Goal: Task Accomplishment & Management: Complete application form

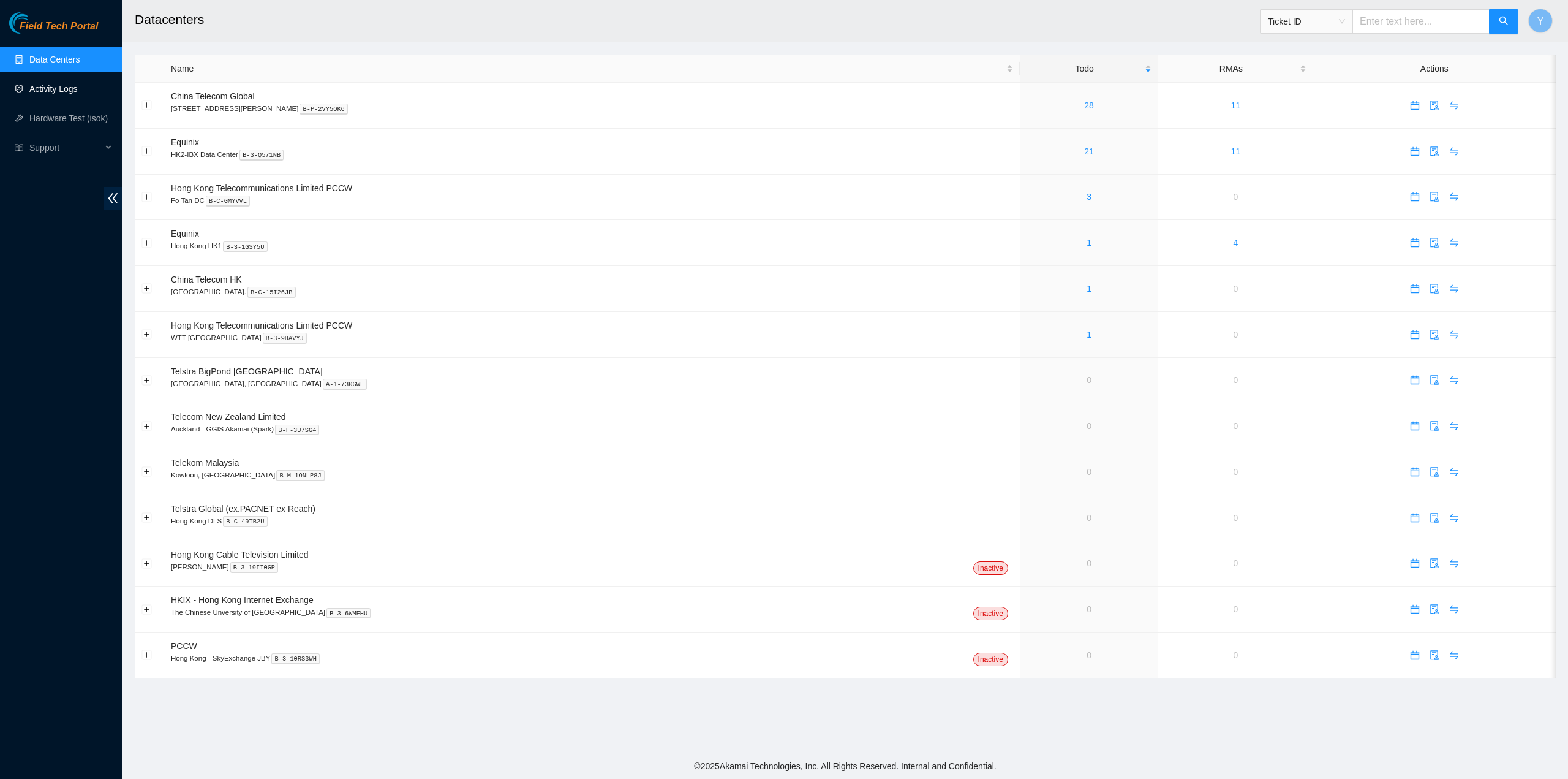
click at [64, 92] on link "Activity Logs" at bounding box center [53, 89] width 49 height 10
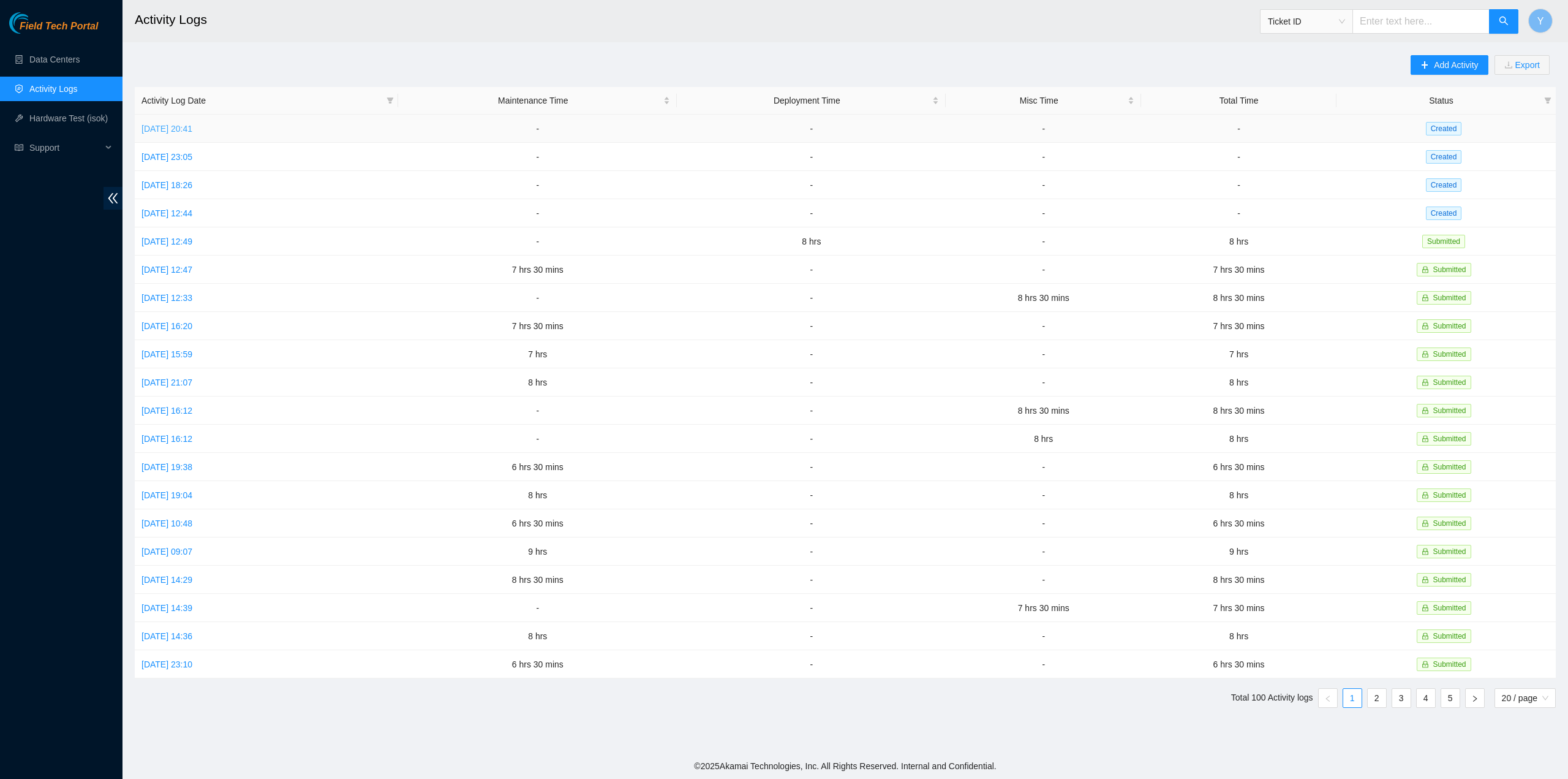
click at [193, 131] on link "[DATE] 20:41" at bounding box center [166, 129] width 51 height 10
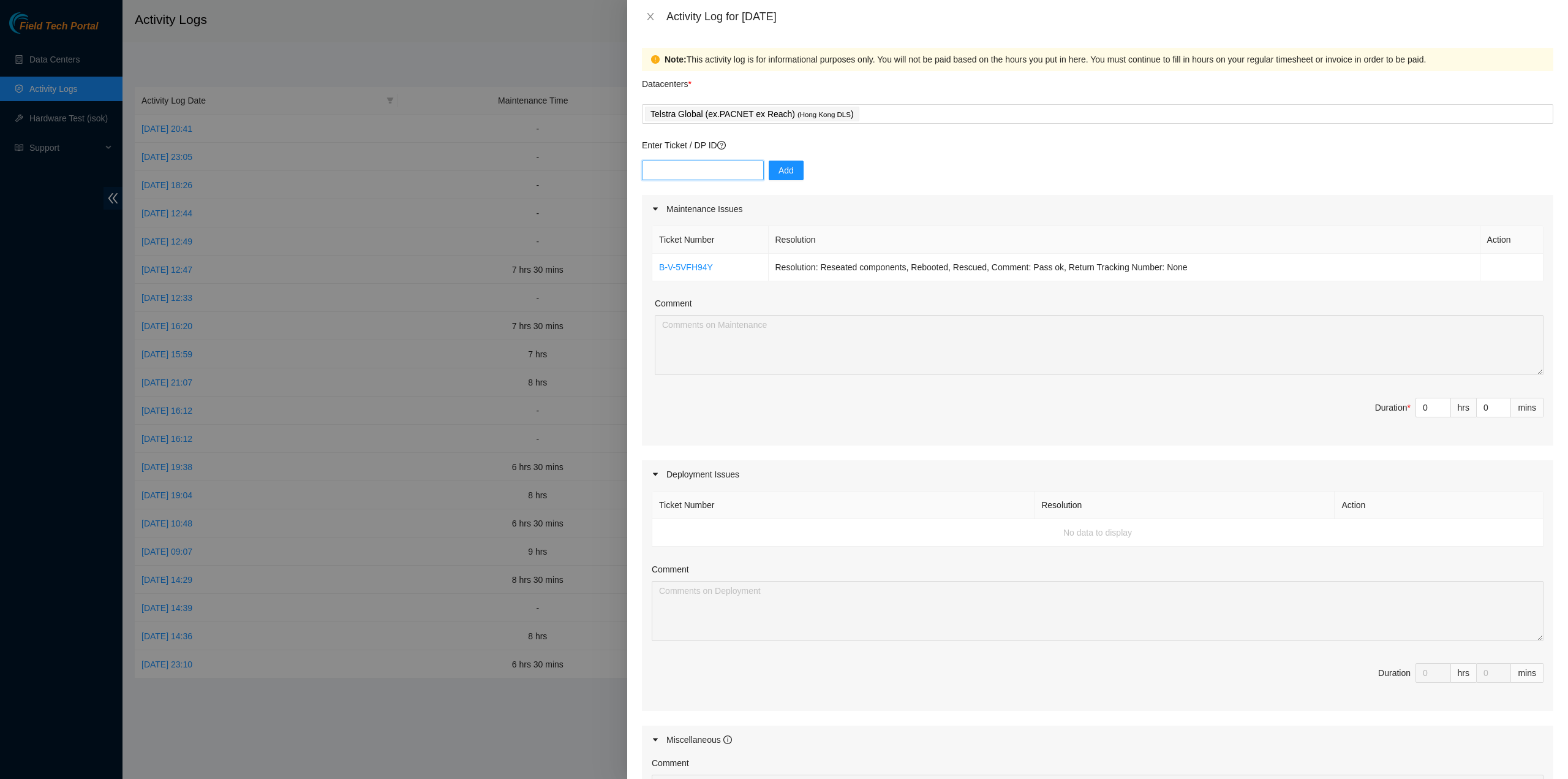
click at [712, 175] on input "text" at bounding box center [703, 170] width 122 height 20
paste input "B-V-5VEIOW7"
type input "B-V-5VEIOW7"
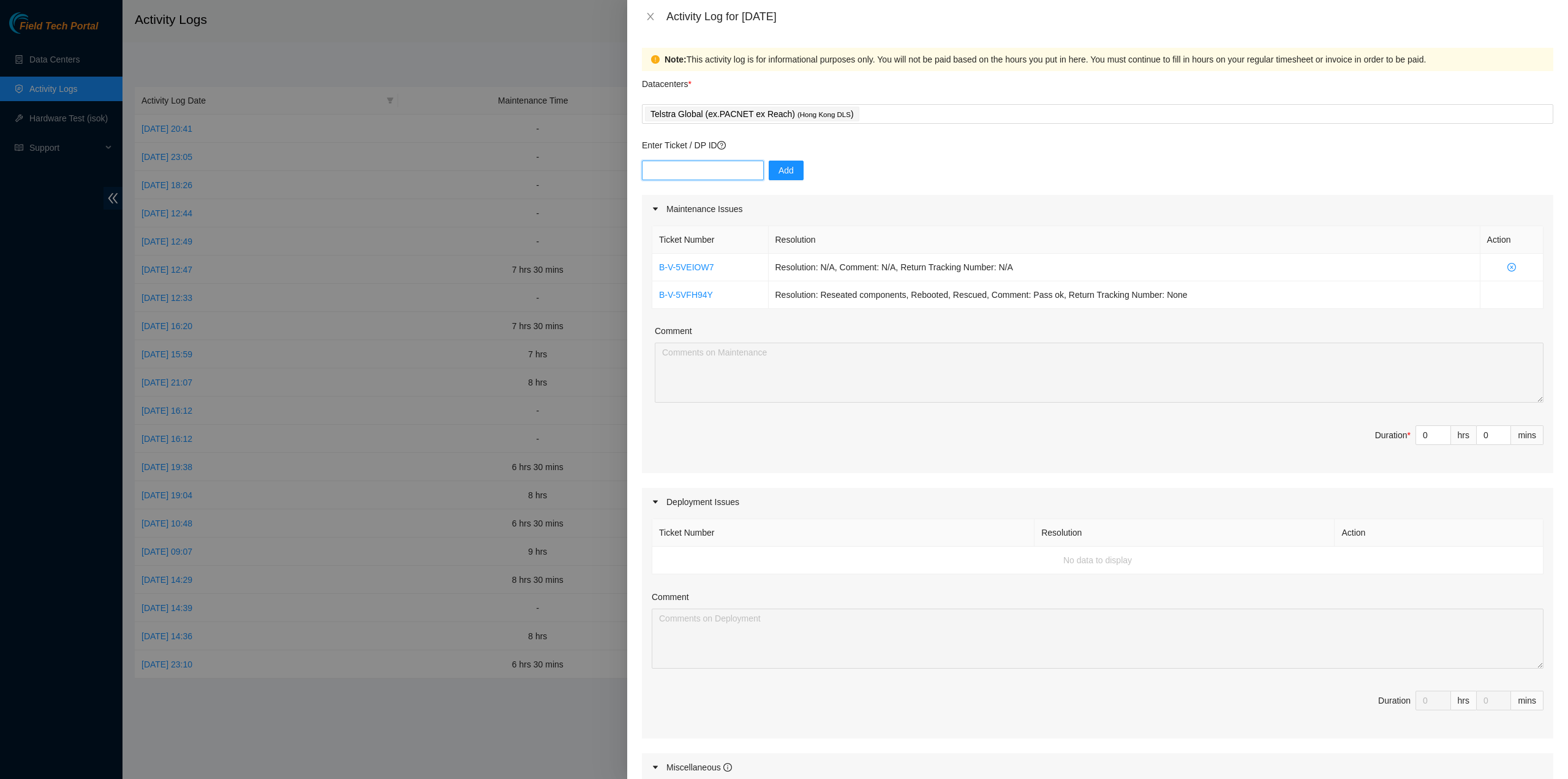
click at [693, 172] on input "text" at bounding box center [703, 170] width 122 height 20
paste input "B-V-5VDKMMC"
type input "B-V-5VDKMMC"
click at [782, 168] on span "Add" at bounding box center [786, 170] width 15 height 13
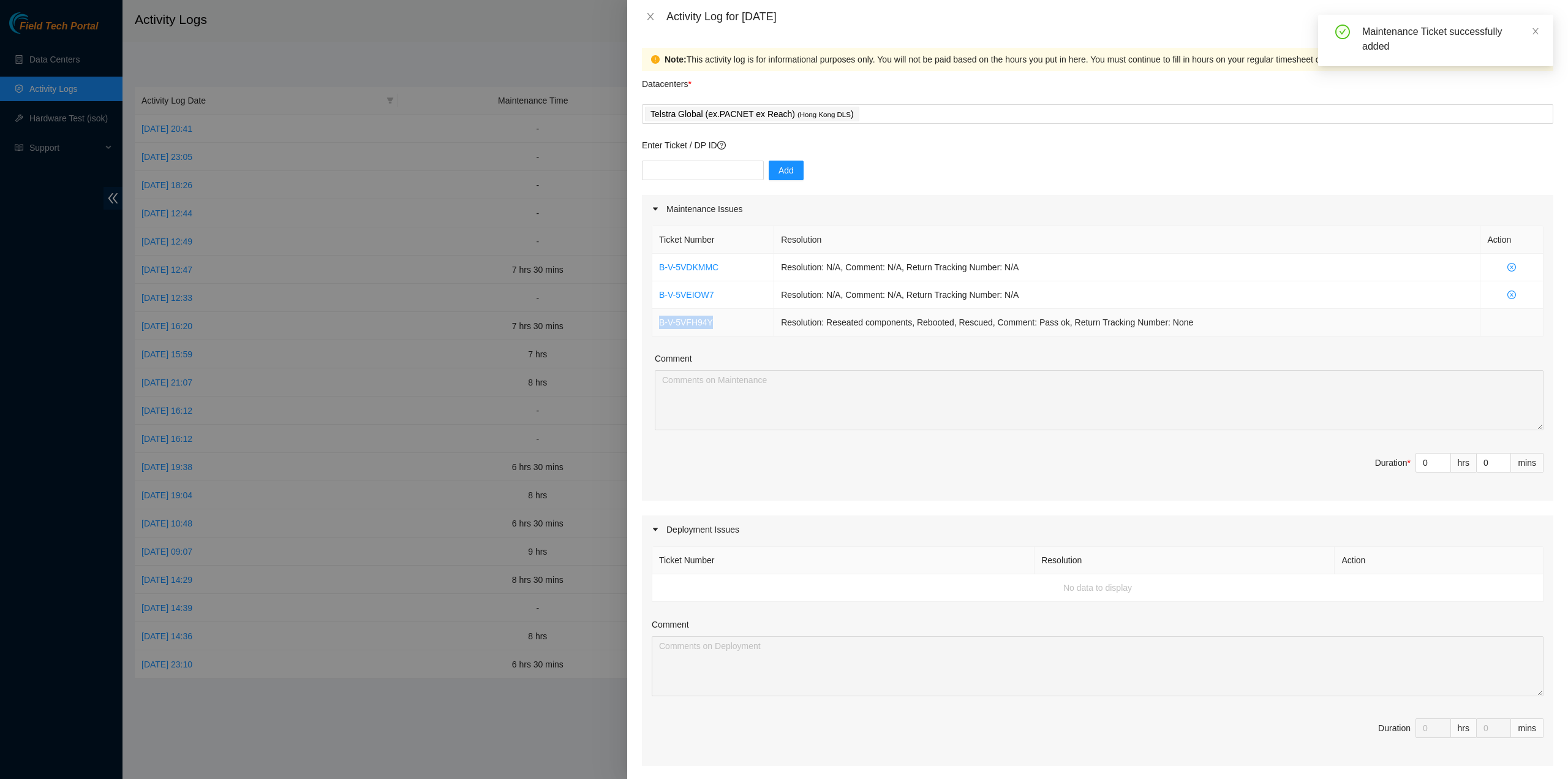
drag, startPoint x: 731, startPoint y: 321, endPoint x: 658, endPoint y: 322, distance: 73.0
click at [658, 322] on td "B-V-5VFH94Y" at bounding box center [713, 322] width 122 height 28
copy link "B-V-5VFH94Y"
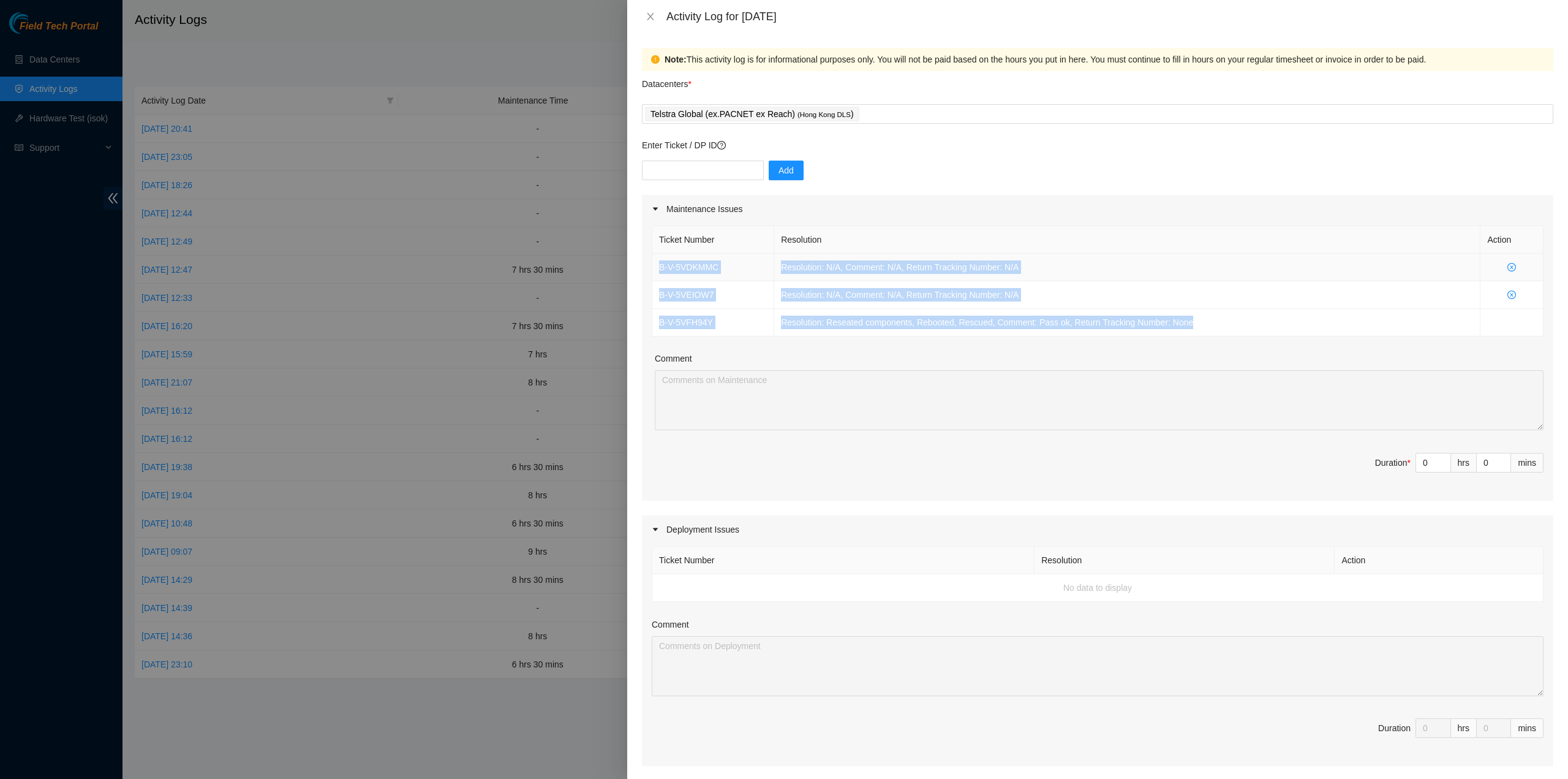
drag, startPoint x: 1211, startPoint y: 326, endPoint x: 653, endPoint y: 261, distance: 561.8
click at [653, 261] on tbody "B-V-5VDKMMC Resolution: N/A, Comment: N/A, Return Tracking Number: N/A B-V-5VEI…" at bounding box center [1098, 295] width 891 height 83
copy tbody "B-V-5VDKMMC Resolution: N/A, Comment: N/A, Return Tracking Number: N/A B-V-5VEI…"
click at [860, 111] on div "Telstra Global (ex.PACNET ex Reach) ( [GEOGRAPHIC_DATA] DLS )" at bounding box center [1098, 114] width 906 height 17
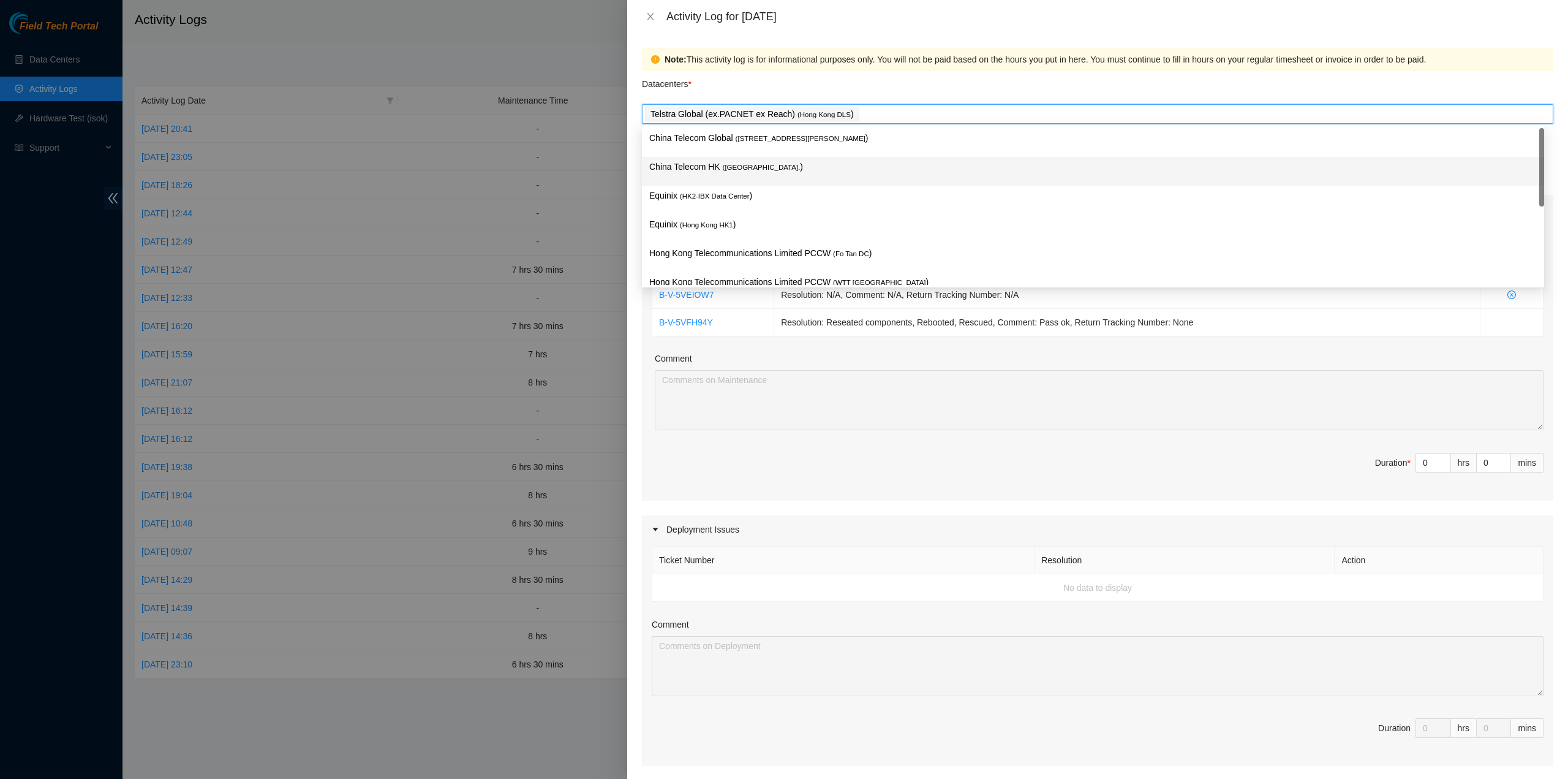
click at [815, 165] on p "China Telecom HK ( [GEOGRAPHIC_DATA] )" at bounding box center [1093, 166] width 888 height 14
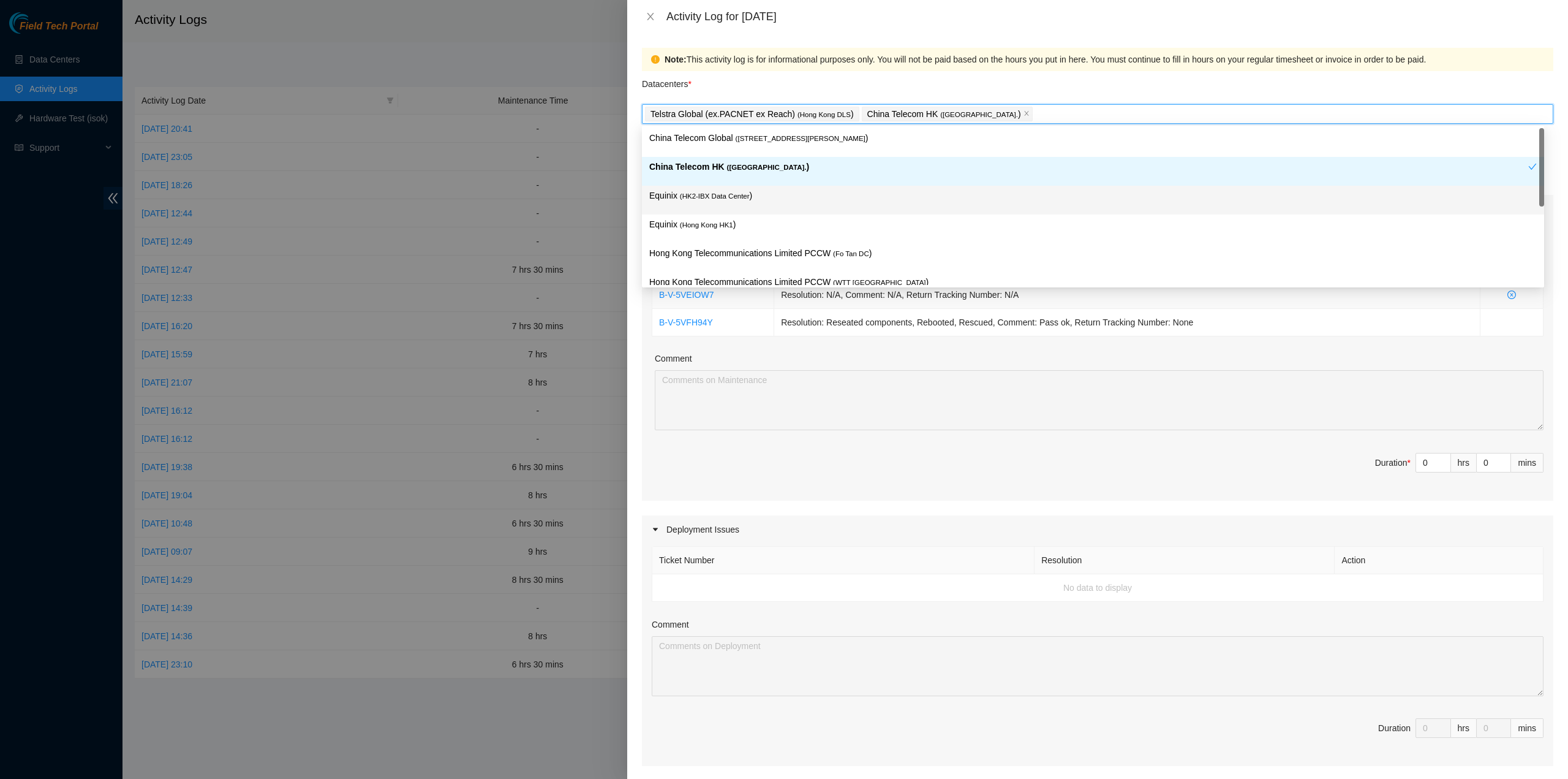
drag, startPoint x: 791, startPoint y: 196, endPoint x: 831, endPoint y: 293, distance: 104.9
click at [791, 196] on p "Equinix ( HK2-IBX Data Center )" at bounding box center [1093, 196] width 888 height 14
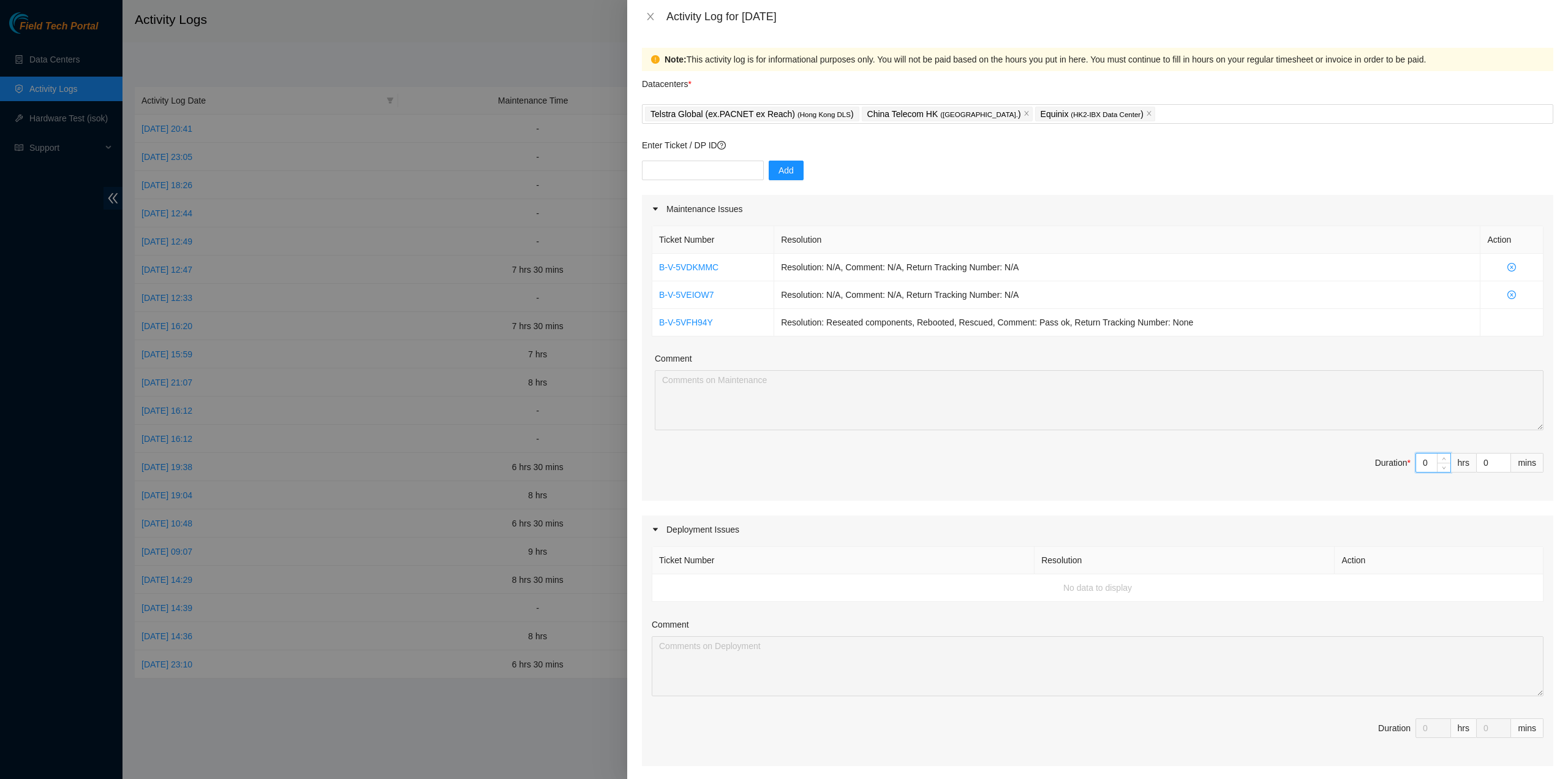
drag, startPoint x: 1416, startPoint y: 463, endPoint x: 1405, endPoint y: 463, distance: 11.0
click at [1404, 464] on span "Duration * 0 hrs 0 mins" at bounding box center [1098, 470] width 891 height 34
type input "6"
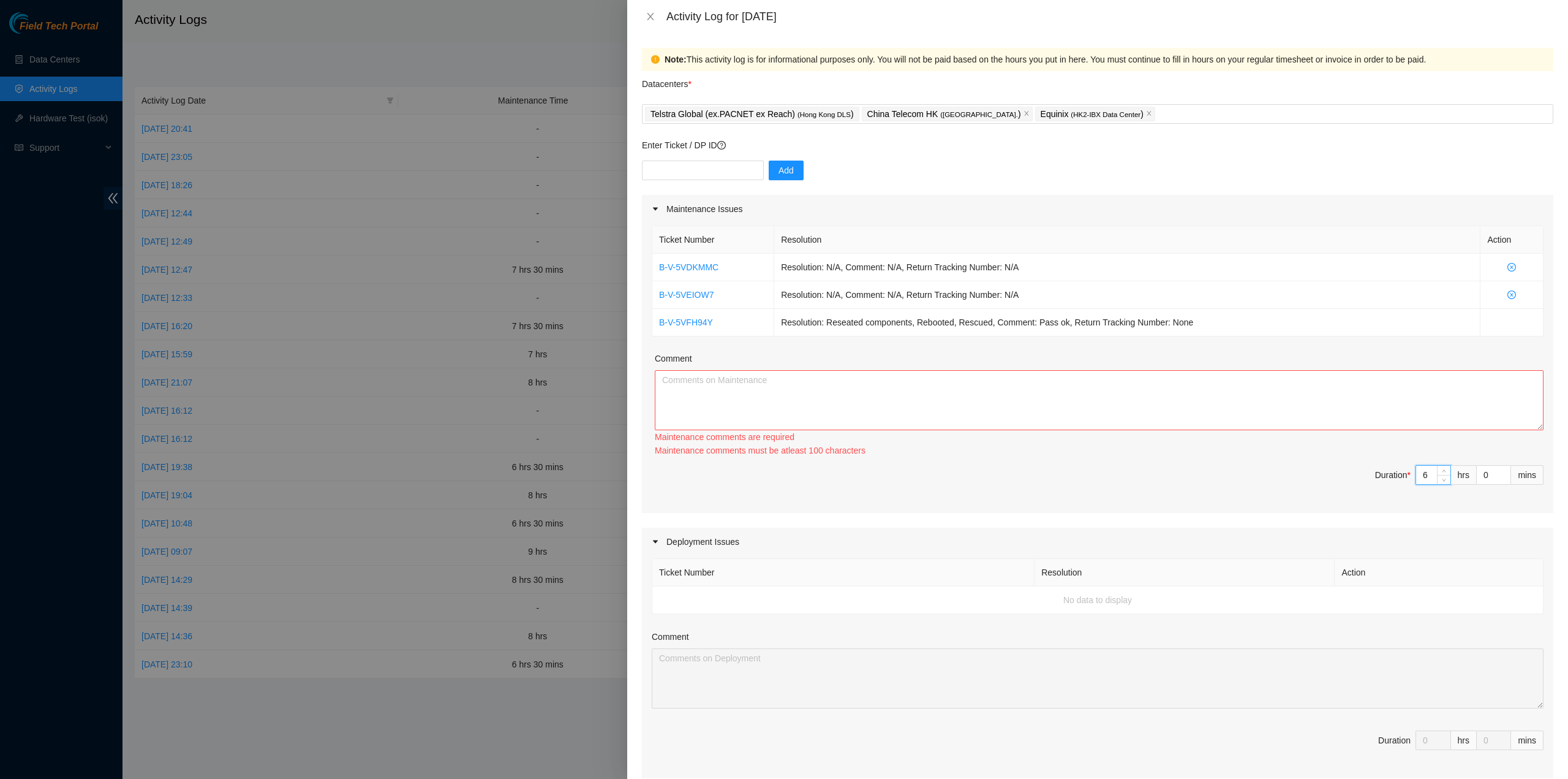
type input "6"
click at [1170, 411] on textarea "Comment" at bounding box center [1098, 400] width 889 height 60
paste textarea "B-V-5VDKMMC Resolution: N/A, Comment: N/A, Return Tracking Number: N/A B-V-5VEI…"
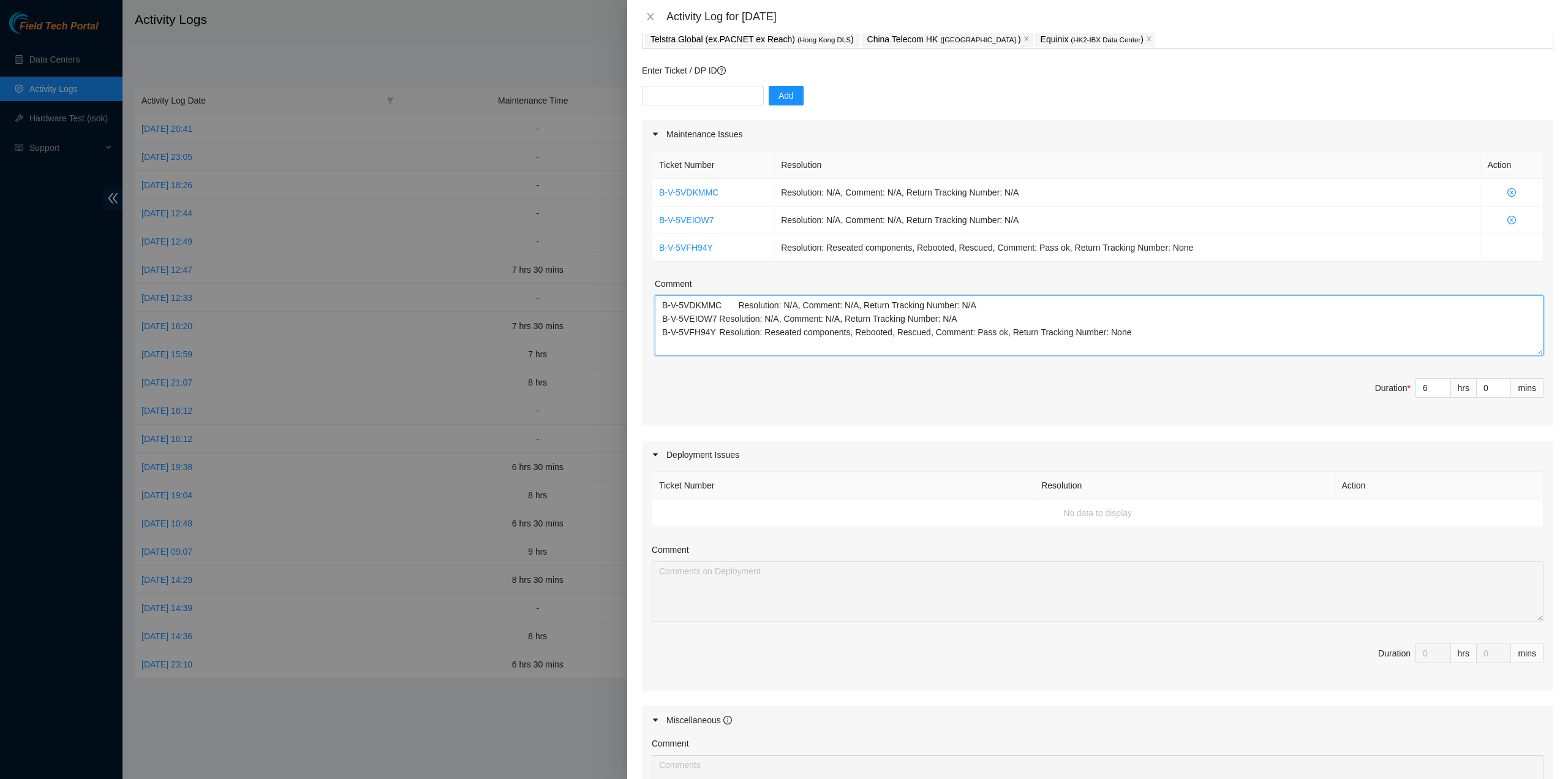
scroll to position [303, 0]
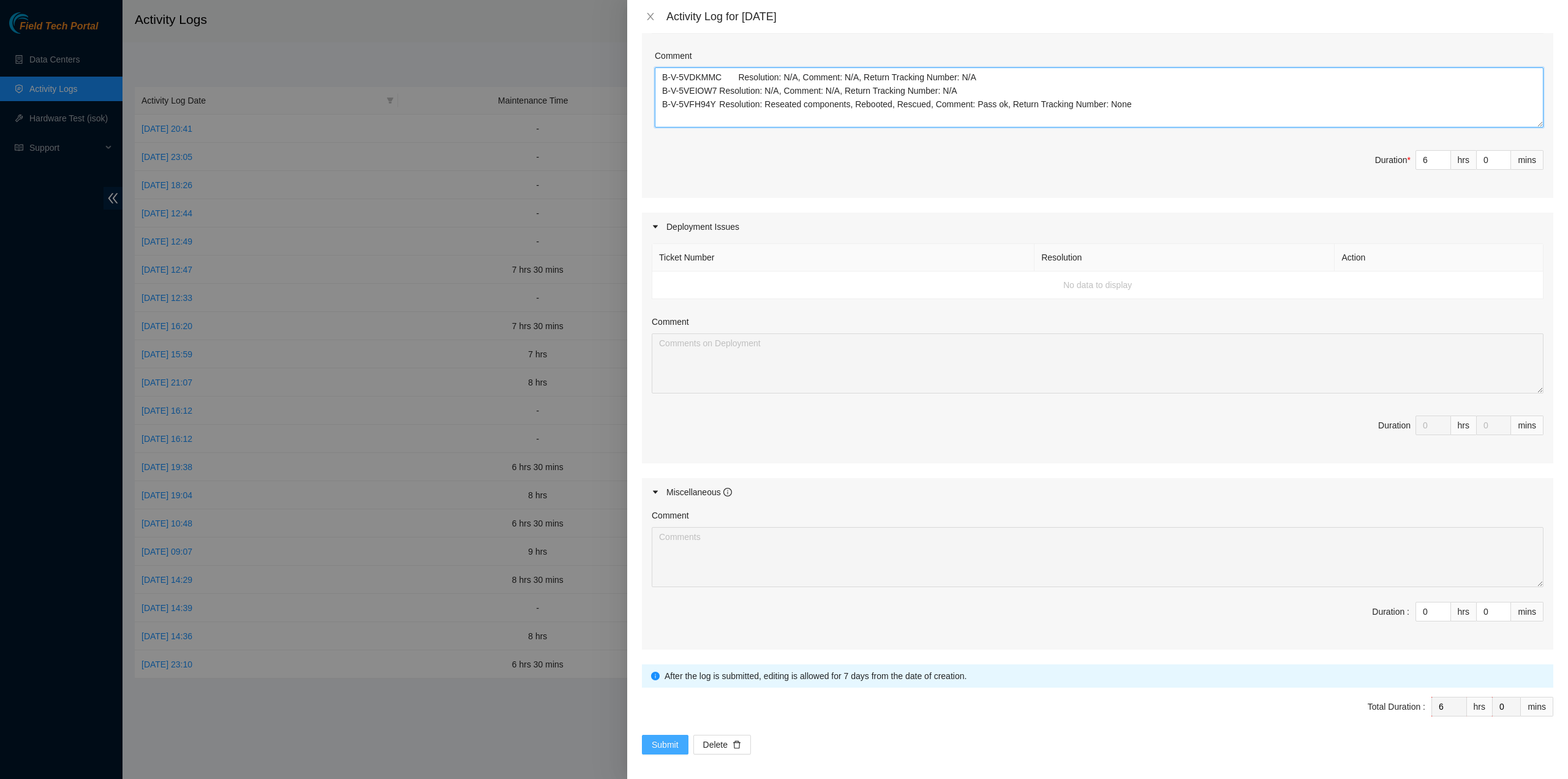
type textarea "B-V-5VDKMMC Resolution: N/A, Comment: N/A, Return Tracking Number: N/A B-V-5VEI…"
click at [669, 738] on span "Submit" at bounding box center [665, 745] width 27 height 13
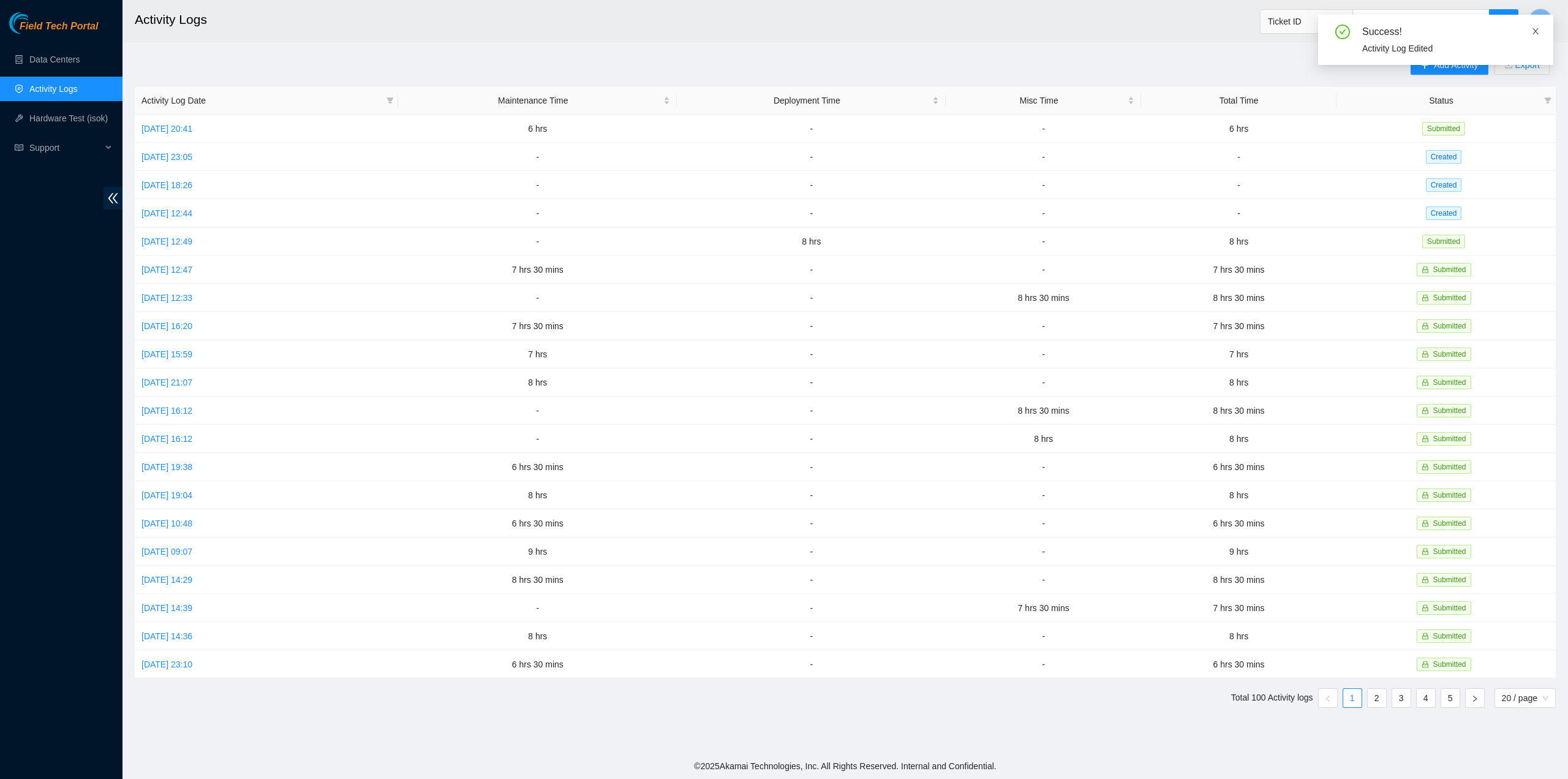
click at [1537, 32] on icon "close" at bounding box center [1535, 31] width 9 height 9
click at [1546, 21] on button "Y" at bounding box center [1540, 21] width 25 height 25
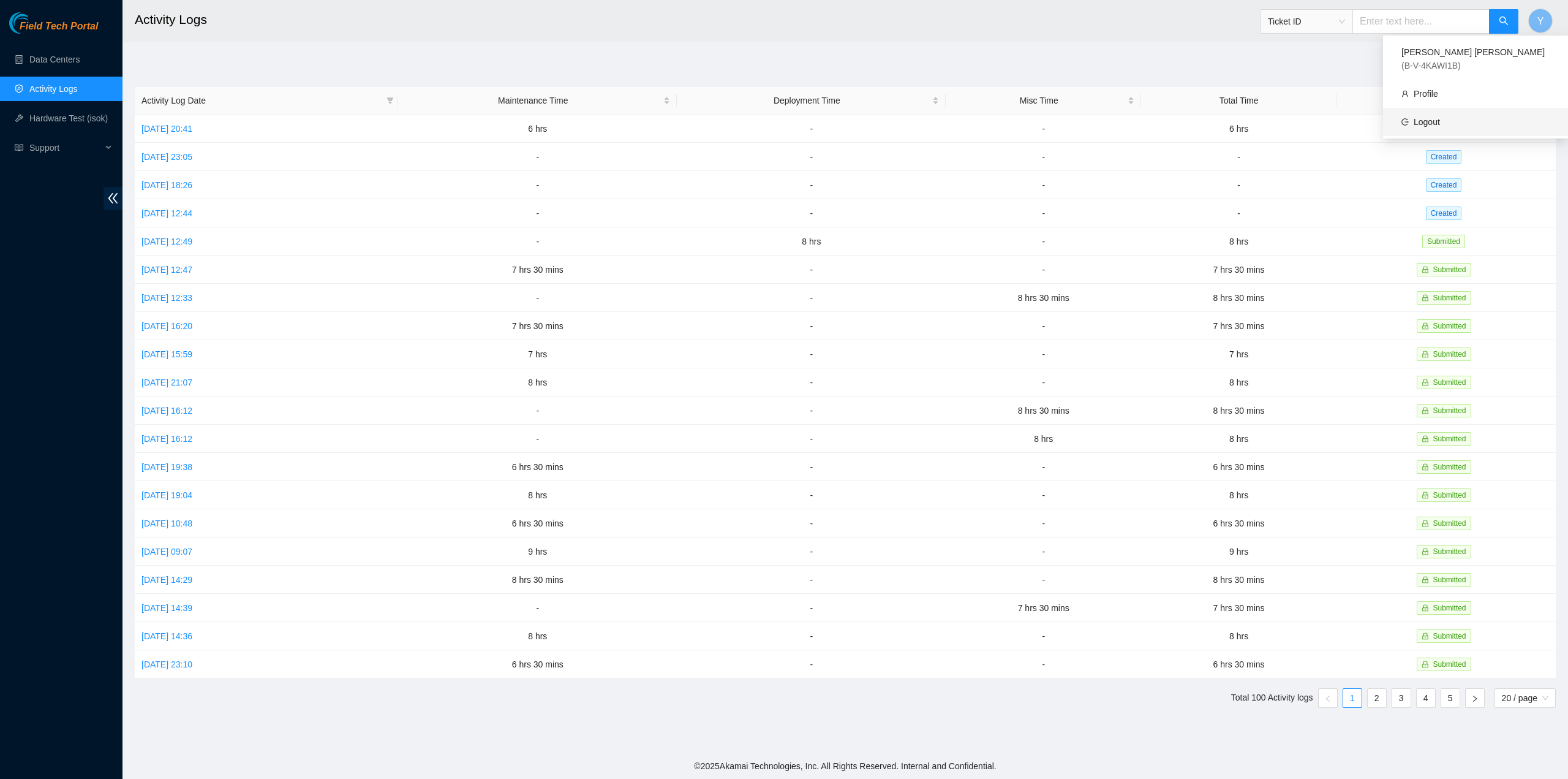
click at [1440, 117] on link "Logout" at bounding box center [1427, 122] width 27 height 10
